Goal: Task Accomplishment & Management: Use online tool/utility

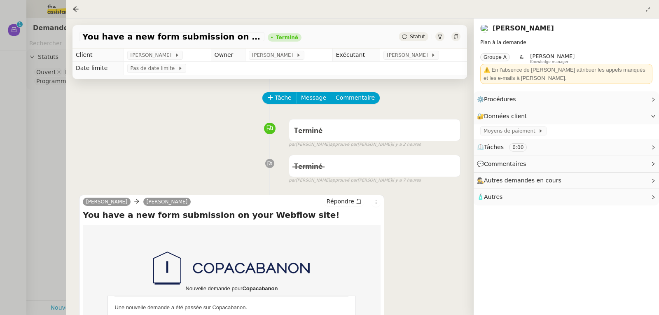
click at [38, 108] on div at bounding box center [329, 157] width 659 height 315
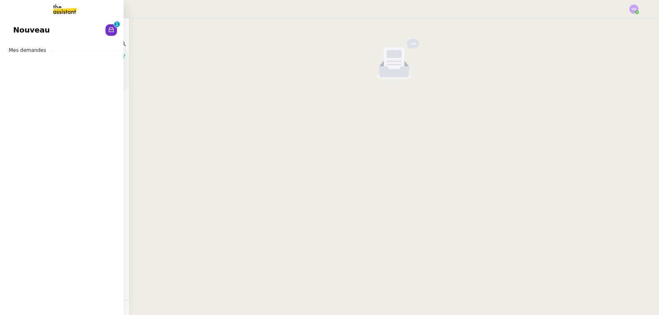
click at [26, 32] on span "Nouveau" at bounding box center [31, 30] width 37 height 12
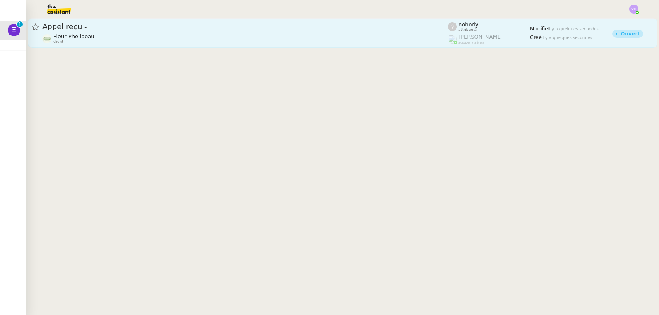
click at [203, 44] on div "Fleur Phelipeau client" at bounding box center [245, 38] width 406 height 11
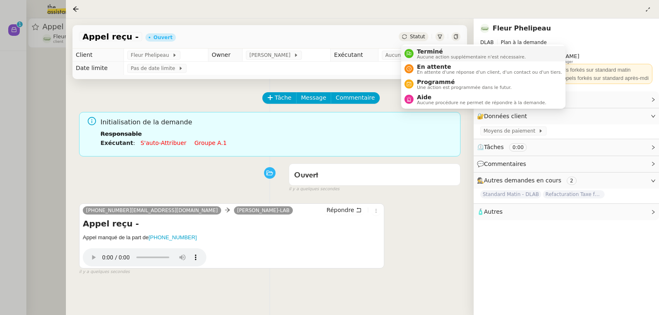
click at [421, 52] on span "Terminé" at bounding box center [471, 51] width 109 height 7
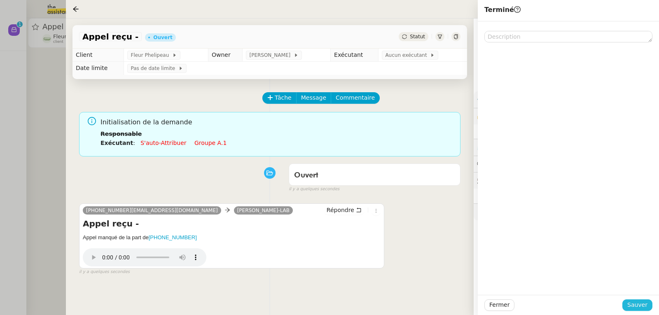
click at [637, 303] on span "Sauver" at bounding box center [638, 304] width 20 height 9
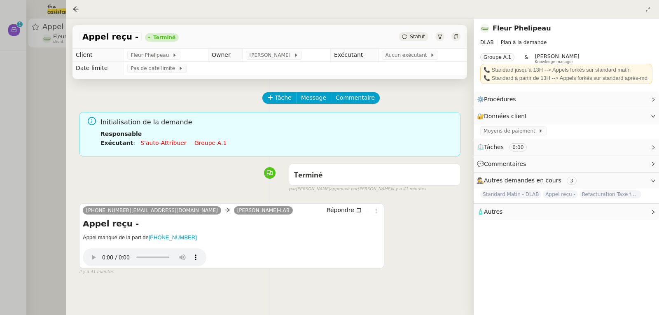
click at [13, 82] on div at bounding box center [329, 157] width 659 height 315
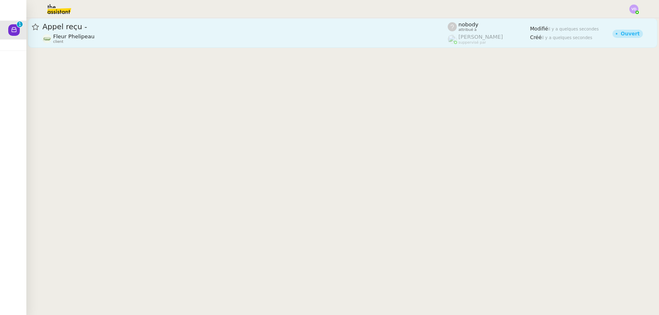
click at [75, 40] on div "Fleur Phelipeau client" at bounding box center [74, 38] width 42 height 11
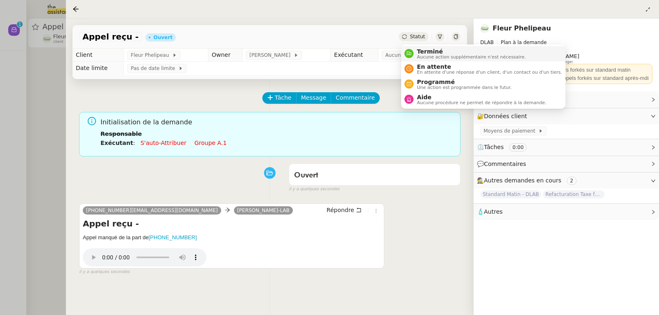
click at [426, 55] on span "Aucune action supplémentaire n'est nécessaire." at bounding box center [471, 57] width 109 height 5
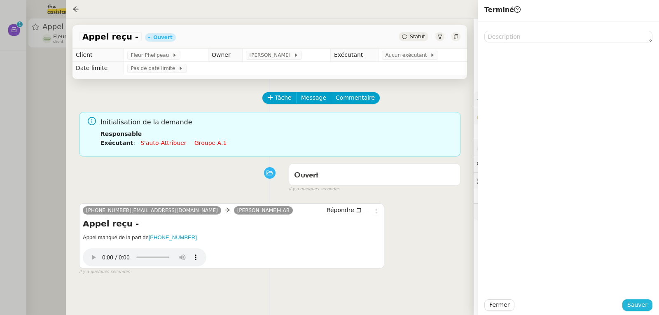
click at [641, 311] on button "Sauver" at bounding box center [638, 306] width 30 height 12
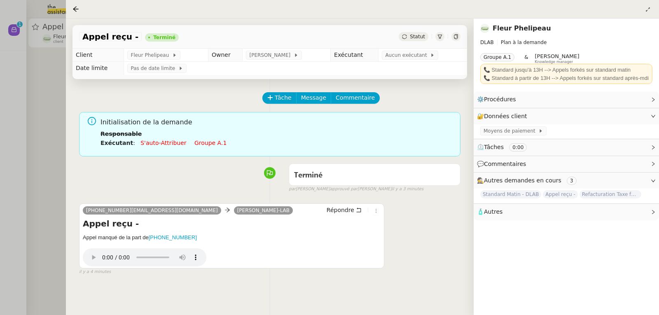
click at [62, 75] on div at bounding box center [329, 157] width 659 height 315
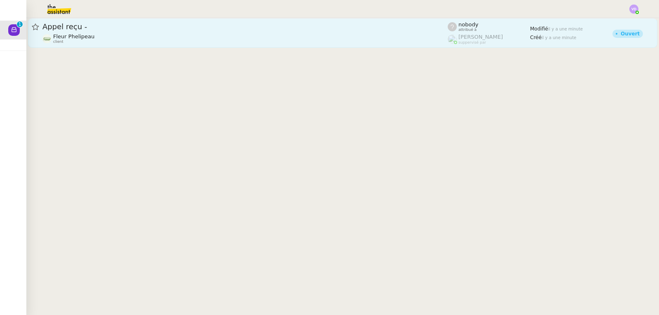
click at [182, 31] on div "Appel reçu -" at bounding box center [245, 27] width 406 height 10
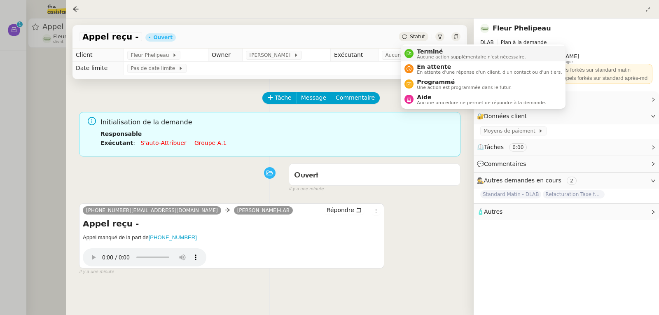
click at [415, 52] on div "Terminé Aucune action supplémentaire n'est nécessaire." at bounding box center [470, 53] width 112 height 11
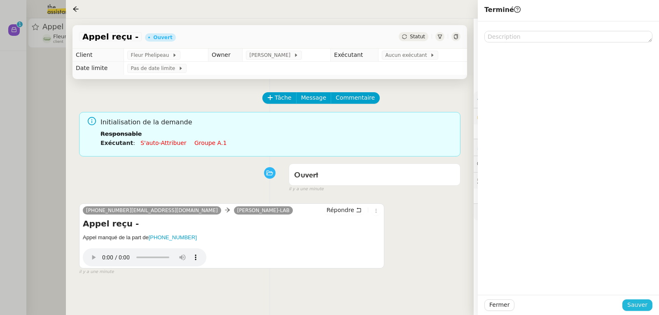
click at [630, 305] on button "Sauver" at bounding box center [638, 306] width 30 height 12
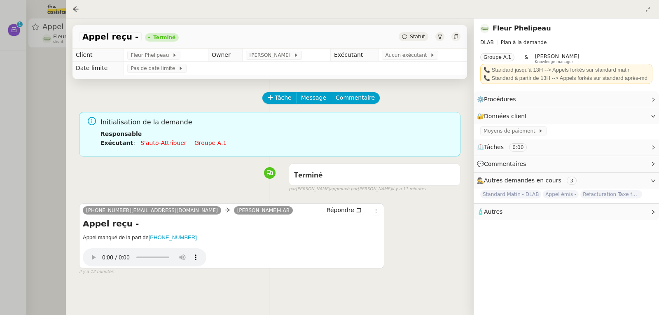
click at [44, 75] on div at bounding box center [329, 157] width 659 height 315
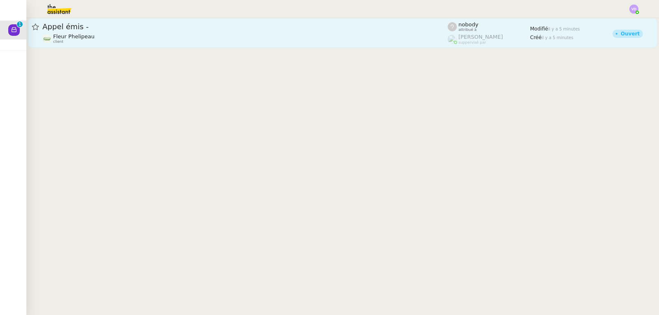
click at [163, 38] on div "Fleur Phelipeau client" at bounding box center [245, 38] width 406 height 11
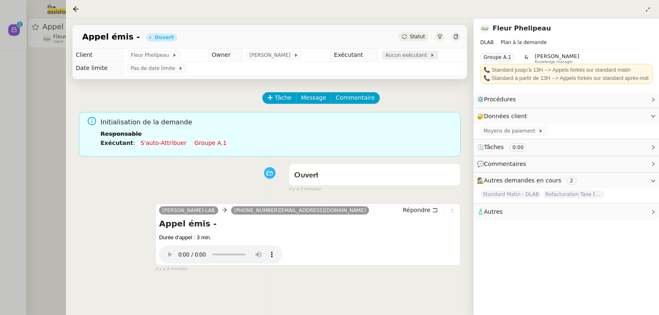
click at [403, 56] on span "Aucun exécutant" at bounding box center [407, 55] width 45 height 8
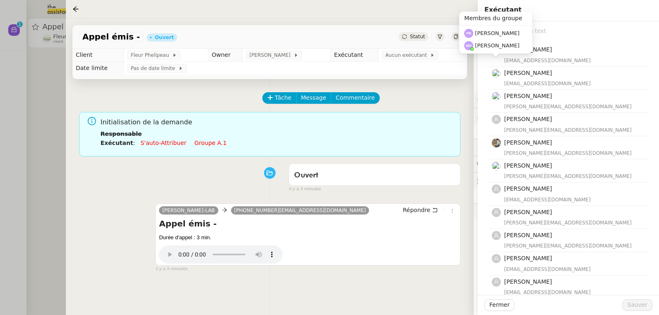
click at [550, 32] on input "text" at bounding box center [572, 31] width 154 height 11
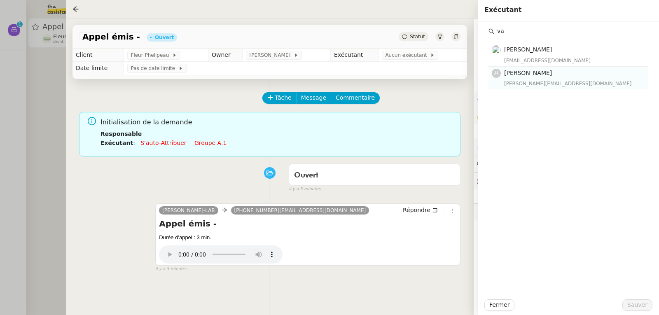
type input "va"
click at [542, 77] on h4 "[PERSON_NAME]" at bounding box center [573, 72] width 139 height 9
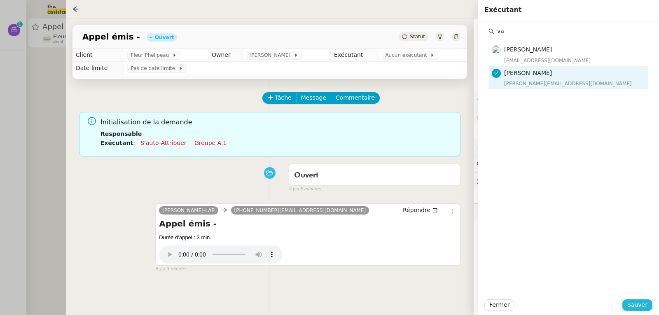
click at [642, 306] on span "Sauver" at bounding box center [638, 304] width 20 height 9
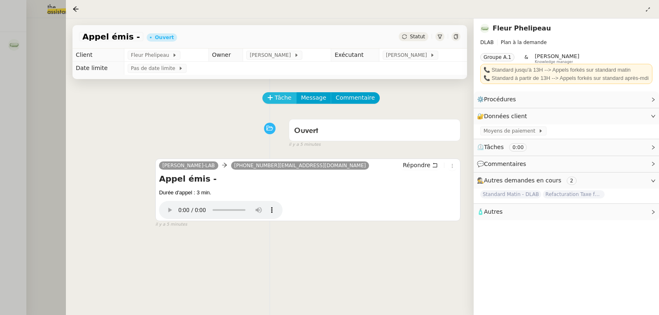
click at [276, 97] on span "Tâche" at bounding box center [283, 97] width 17 height 9
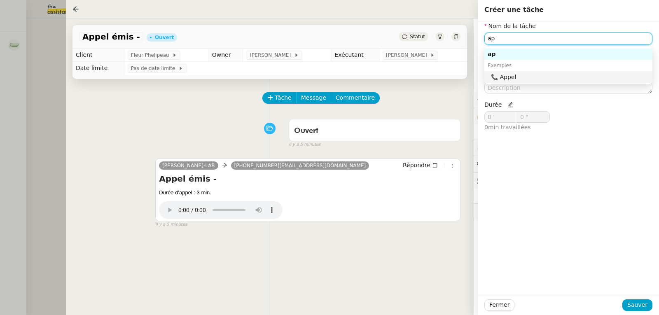
click at [510, 80] on div "📞 Appel" at bounding box center [570, 76] width 158 height 7
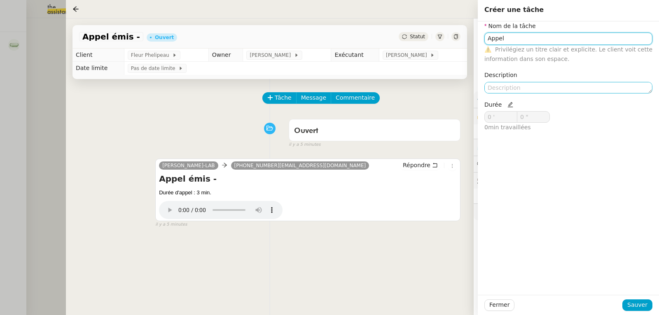
type input "Appel"
click at [504, 87] on textarea at bounding box center [569, 88] width 168 height 12
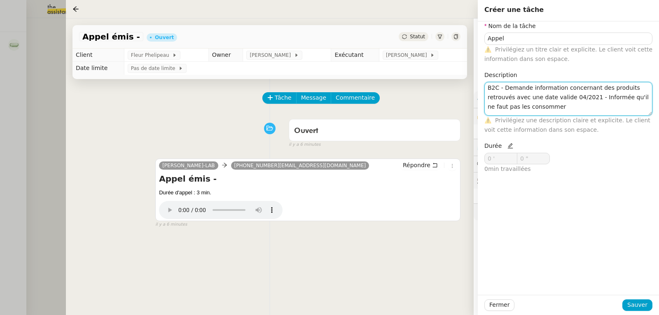
type textarea "B2C - Demande information concernant des produits retrouvés avec une date valid…"
click at [508, 148] on icon at bounding box center [511, 146] width 6 height 6
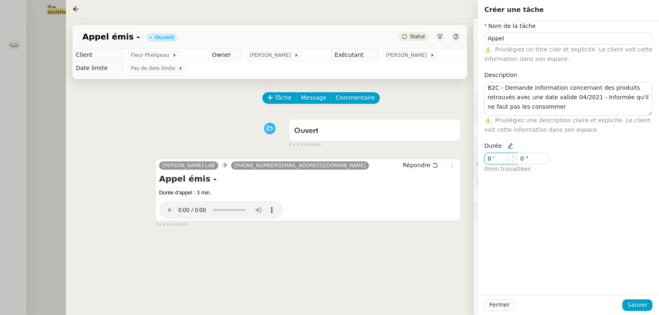
drag, startPoint x: 504, startPoint y: 155, endPoint x: 483, endPoint y: 155, distance: 21.4
click at [483, 155] on div "Durée 0 ' 0 " 0 min travaillées" at bounding box center [524, 160] width 87 height 39
type input "3 '"
click at [638, 309] on span "Sauver" at bounding box center [638, 304] width 20 height 9
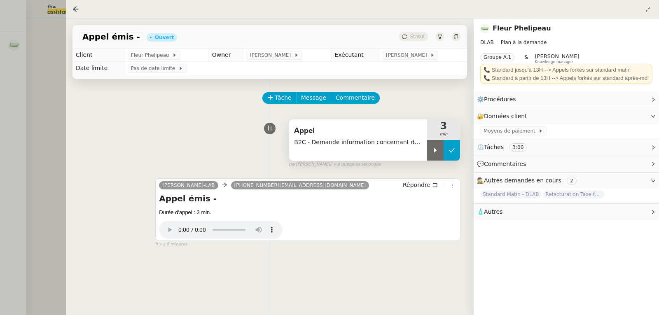
click at [453, 157] on button at bounding box center [452, 150] width 16 height 21
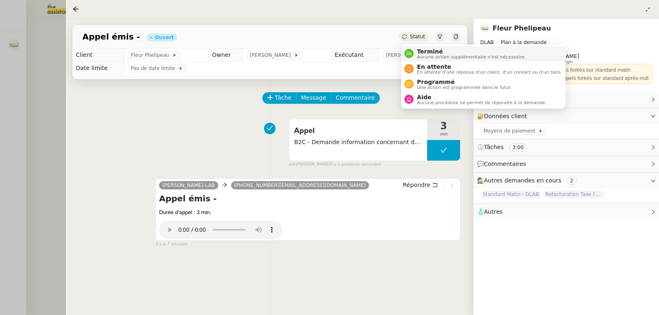
click at [423, 52] on span "Terminé" at bounding box center [471, 51] width 109 height 7
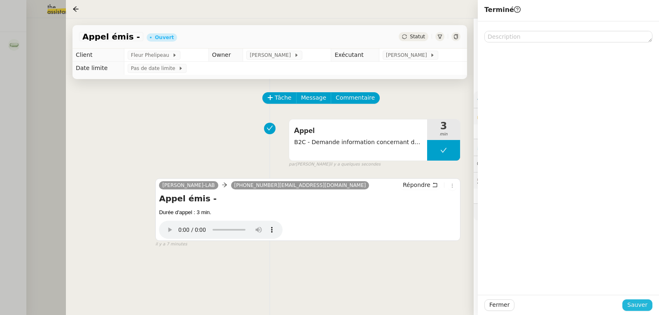
click at [640, 305] on span "Sauver" at bounding box center [638, 304] width 20 height 9
